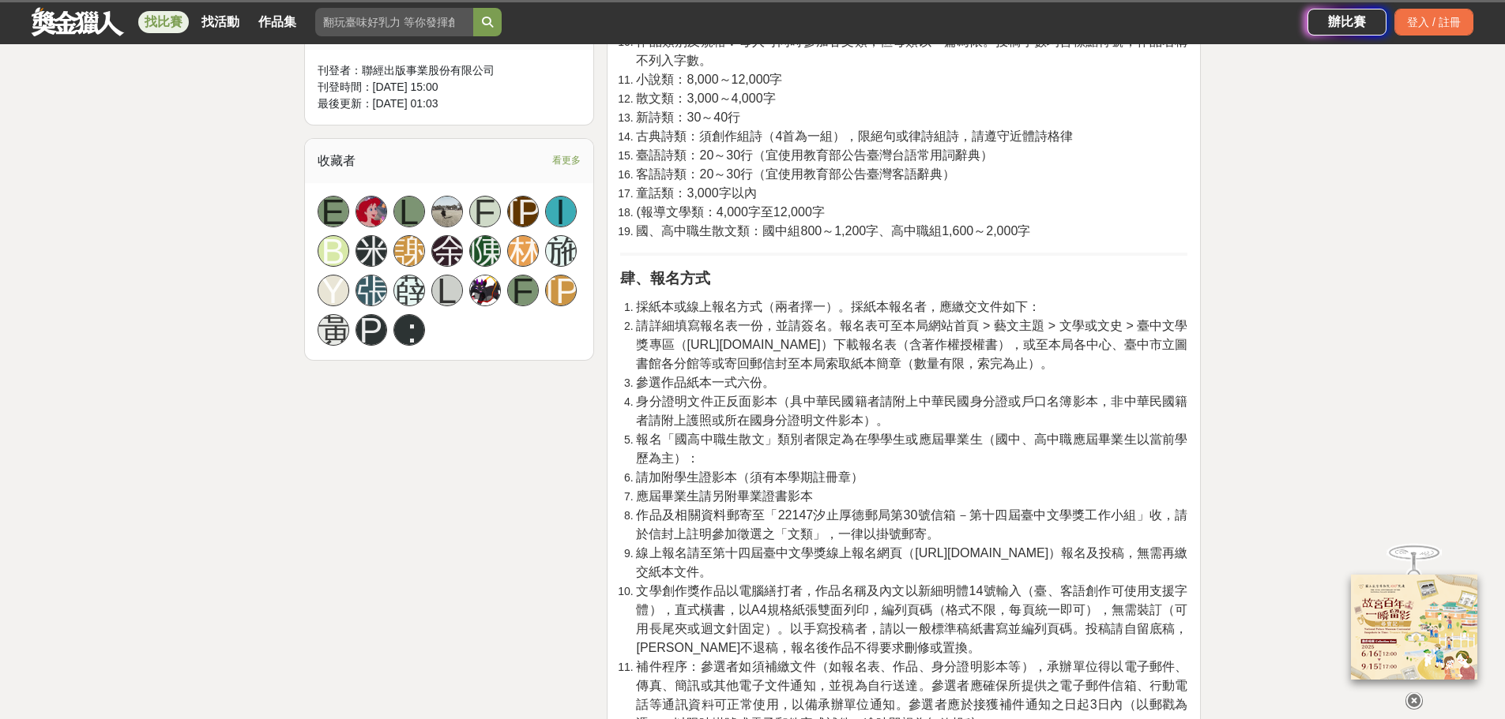
scroll to position [790, 0]
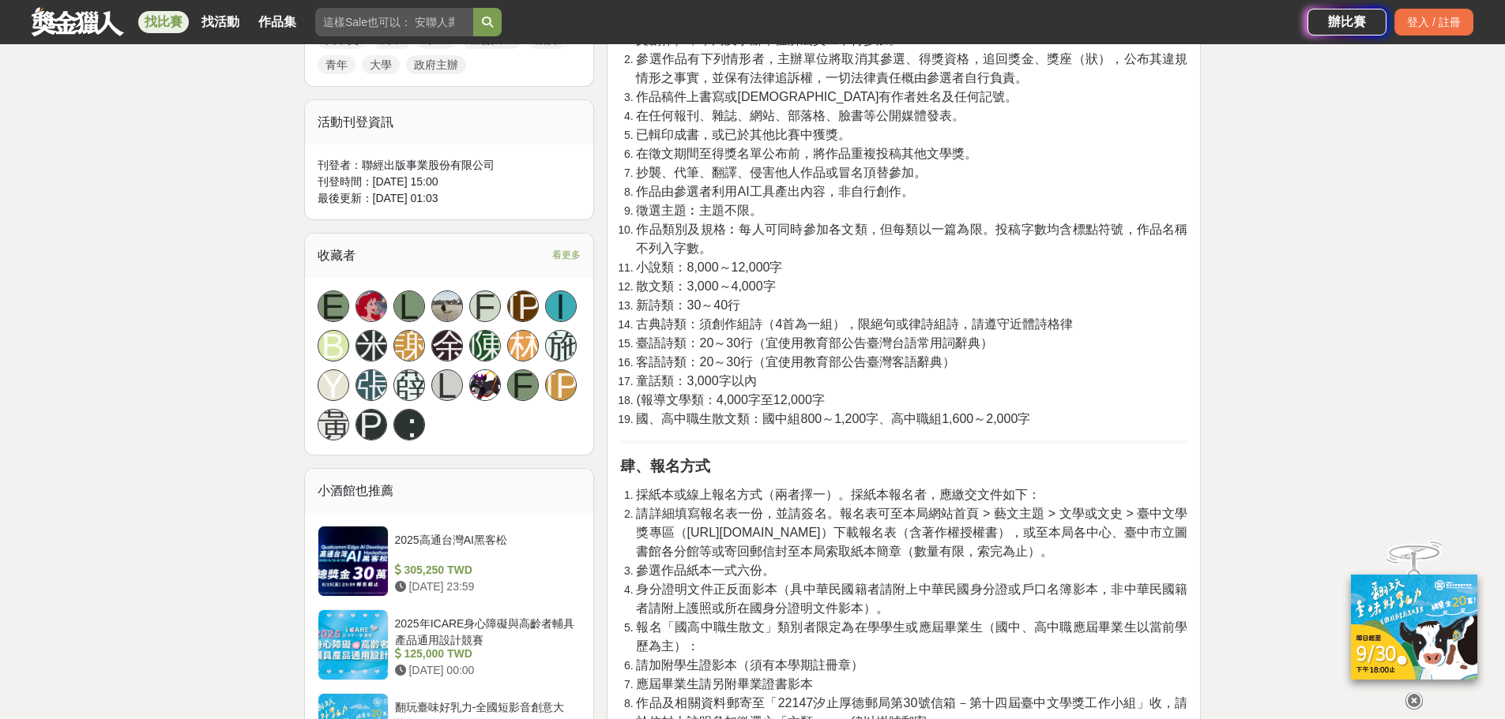
drag, startPoint x: 1329, startPoint y: 450, endPoint x: 1321, endPoint y: 456, distance: 10.3
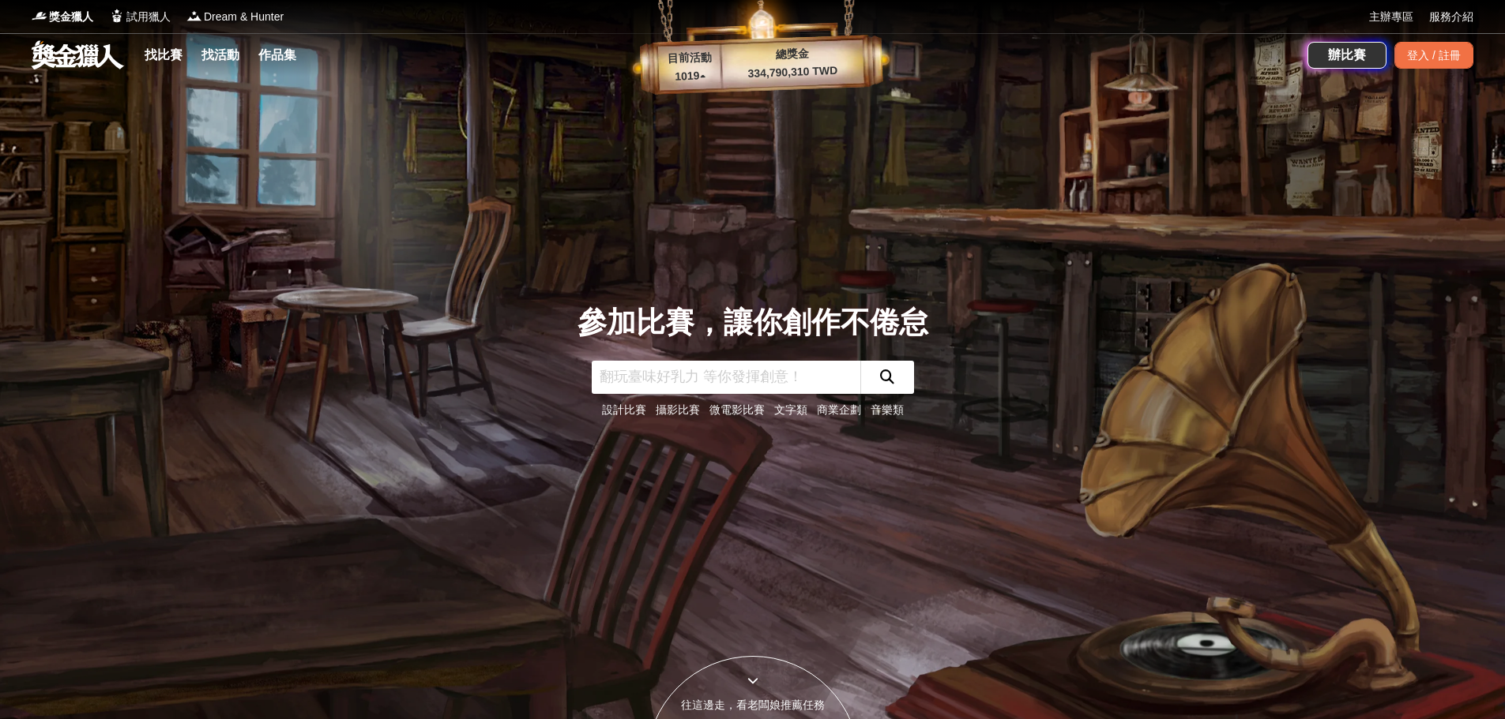
click at [786, 410] on link "文字類" at bounding box center [790, 410] width 33 height 13
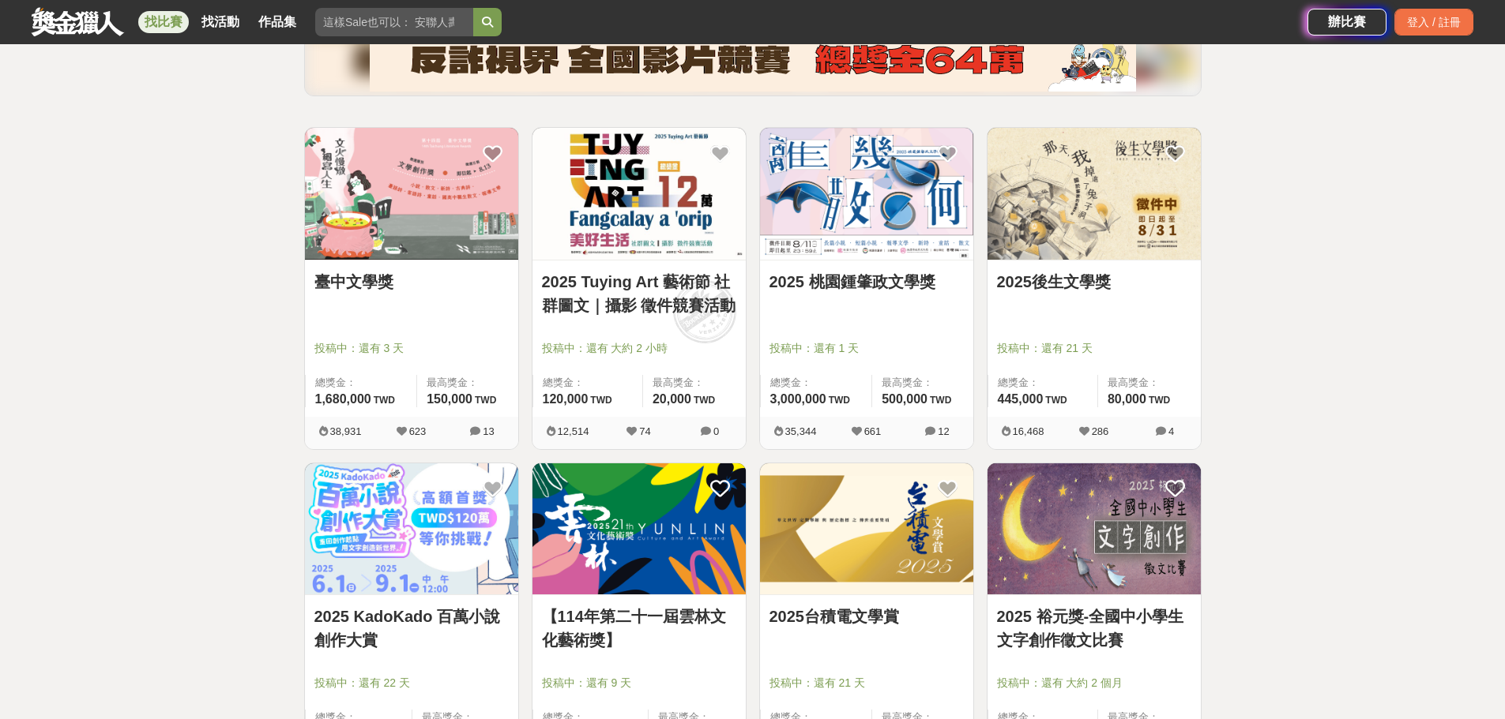
scroll to position [237, 0]
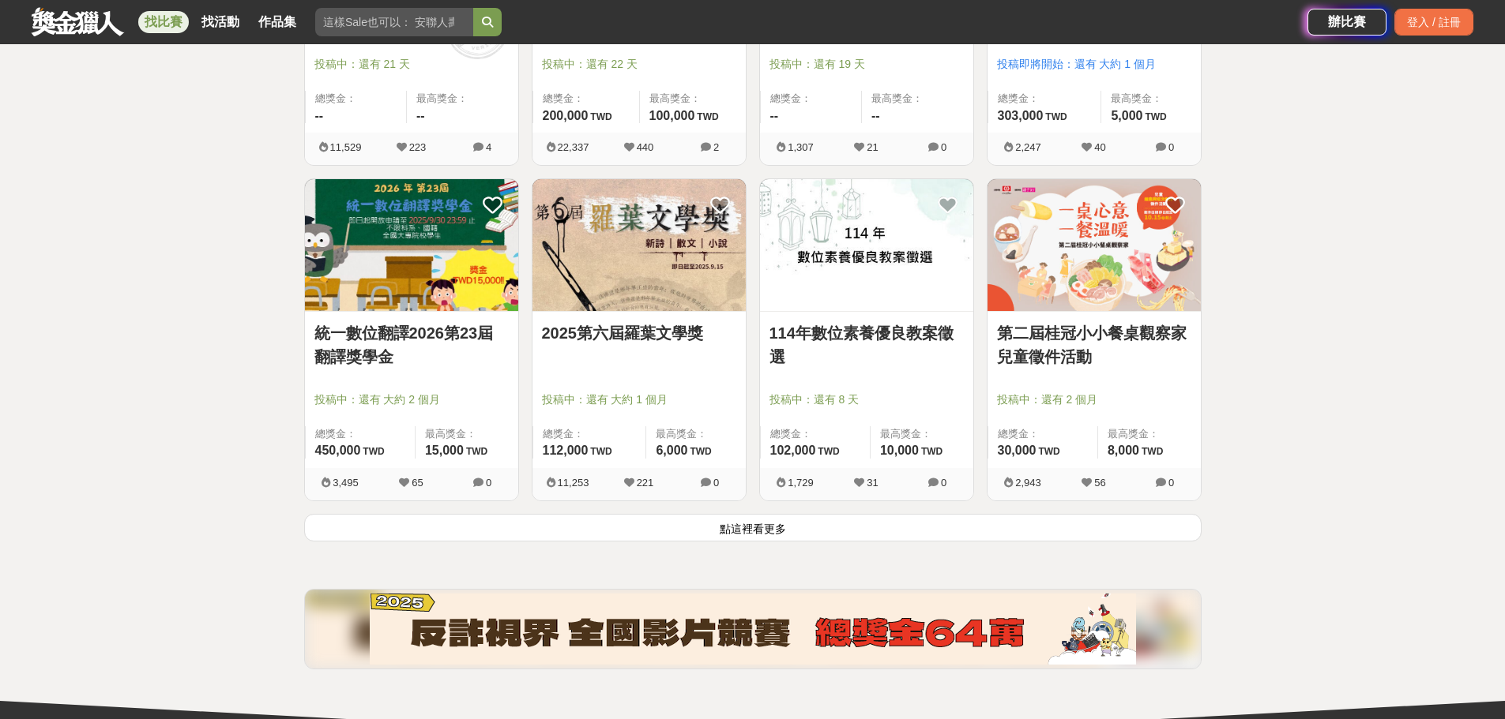
scroll to position [1816, 0]
